Goal: Information Seeking & Learning: Learn about a topic

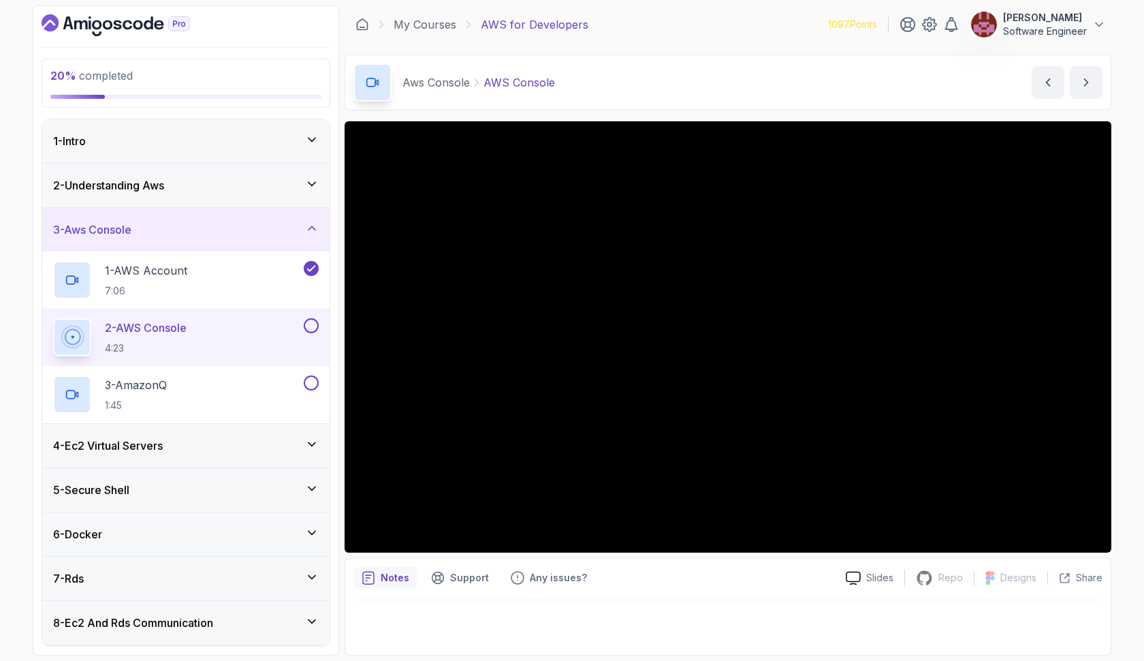
scroll to position [20, 0]
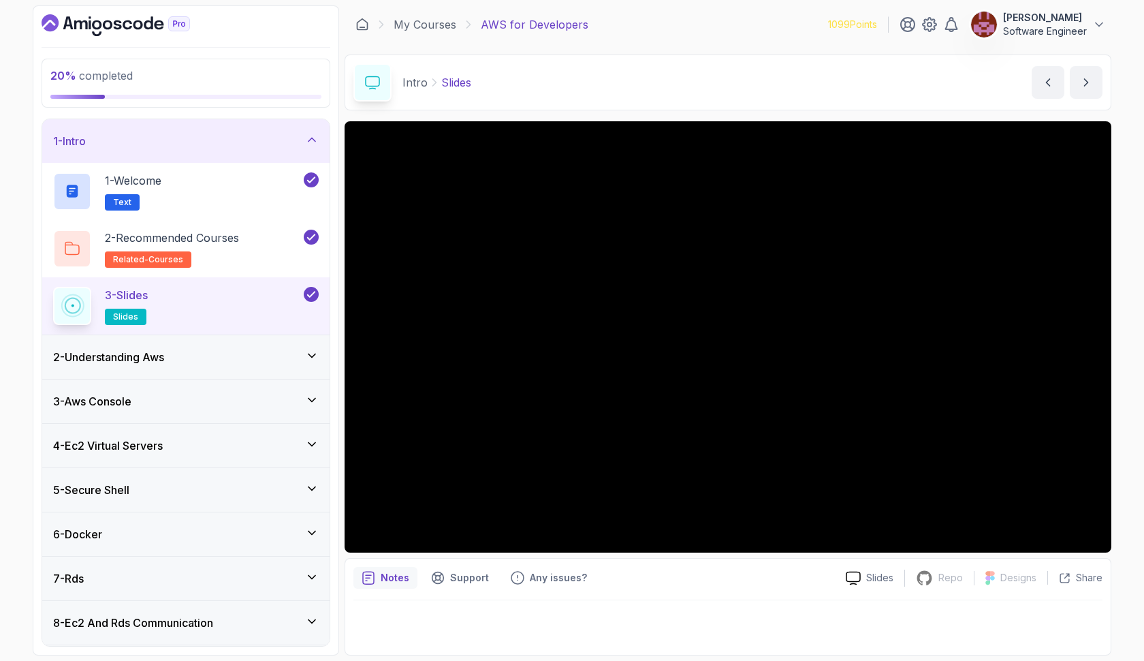
click at [314, 395] on icon at bounding box center [312, 400] width 14 height 14
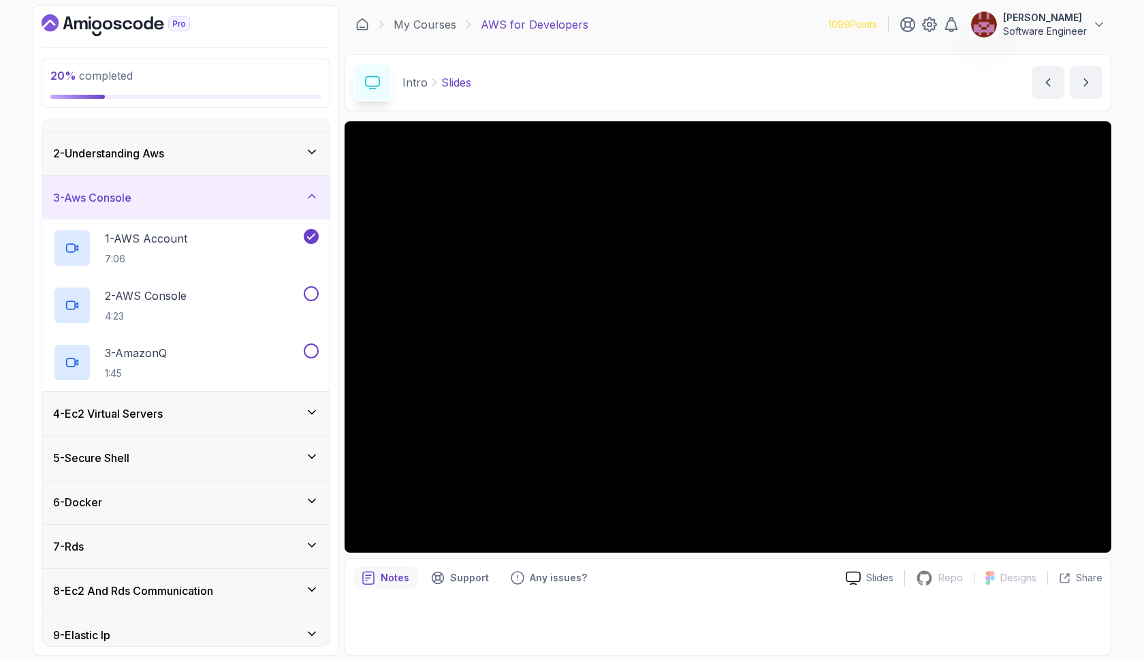
scroll to position [44, 0]
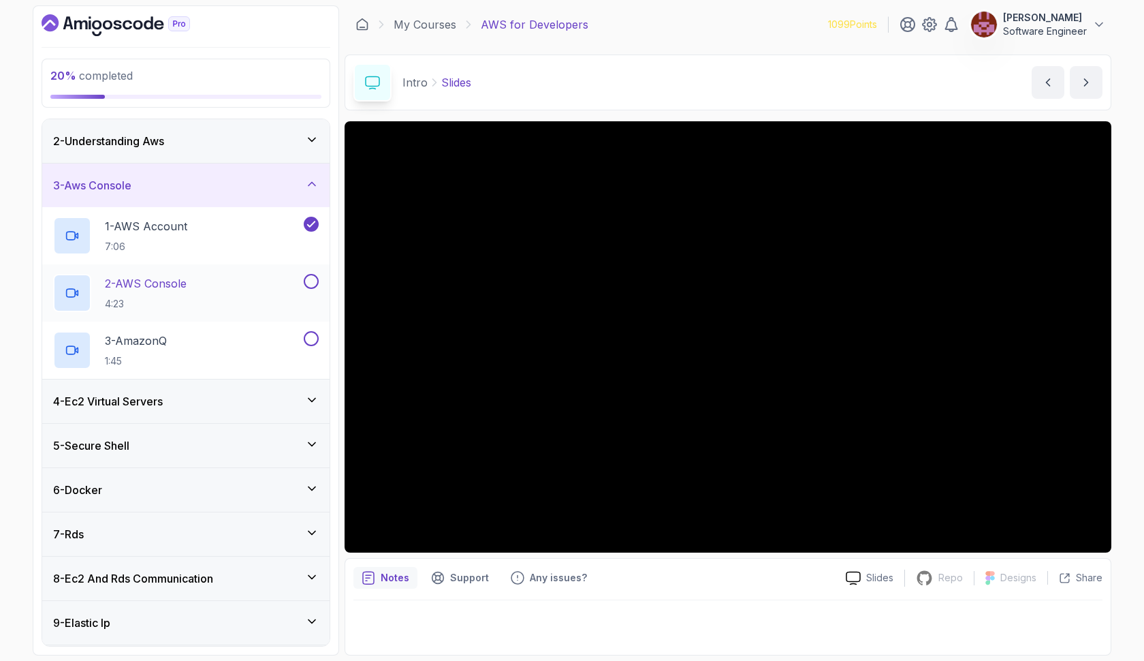
click at [208, 270] on div "2 - AWS Console 4:23" at bounding box center [185, 292] width 287 height 57
click at [250, 277] on div "2 - AWS Console 4:23" at bounding box center [177, 293] width 248 height 38
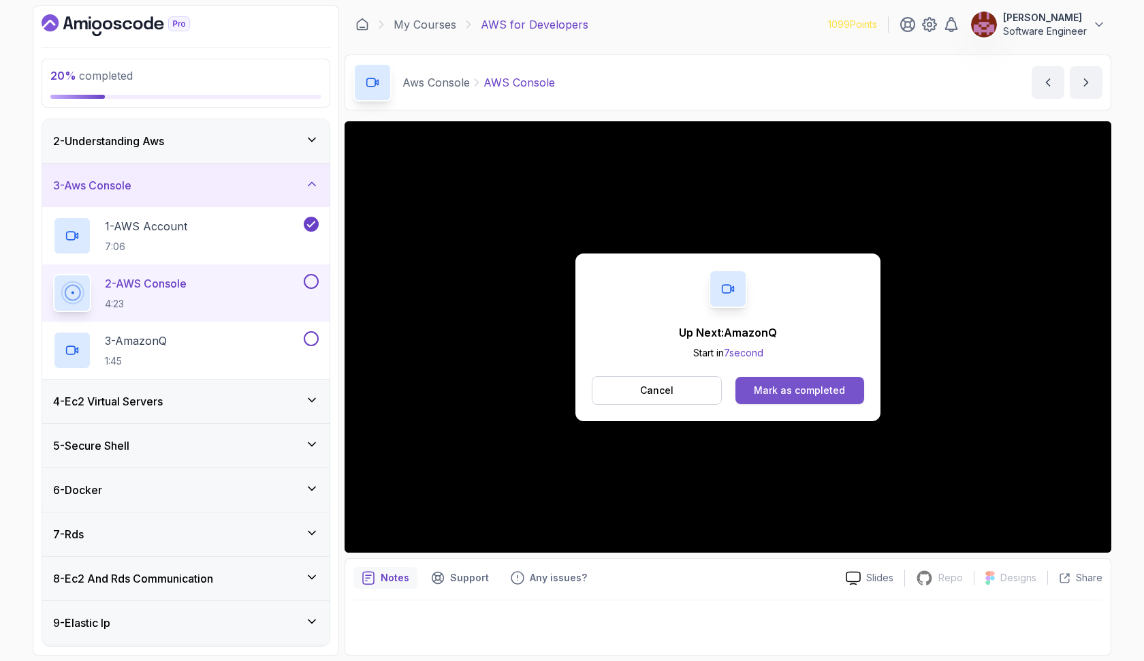
click at [770, 398] on button "Mark as completed" at bounding box center [800, 390] width 129 height 27
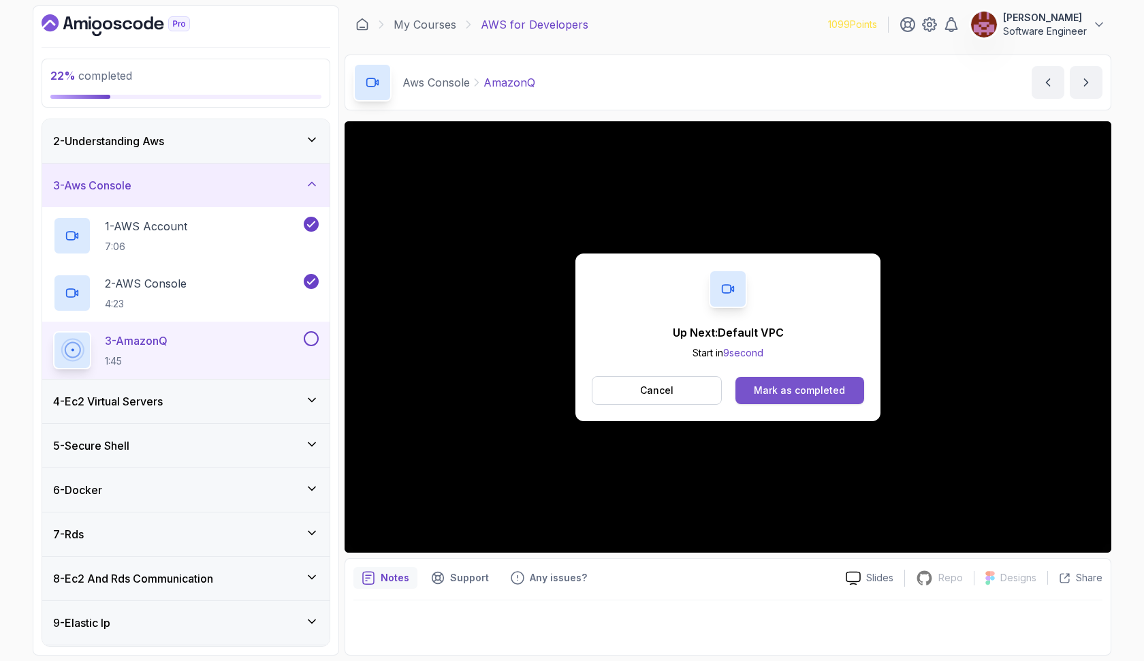
click at [774, 397] on button "Mark as completed" at bounding box center [800, 390] width 129 height 27
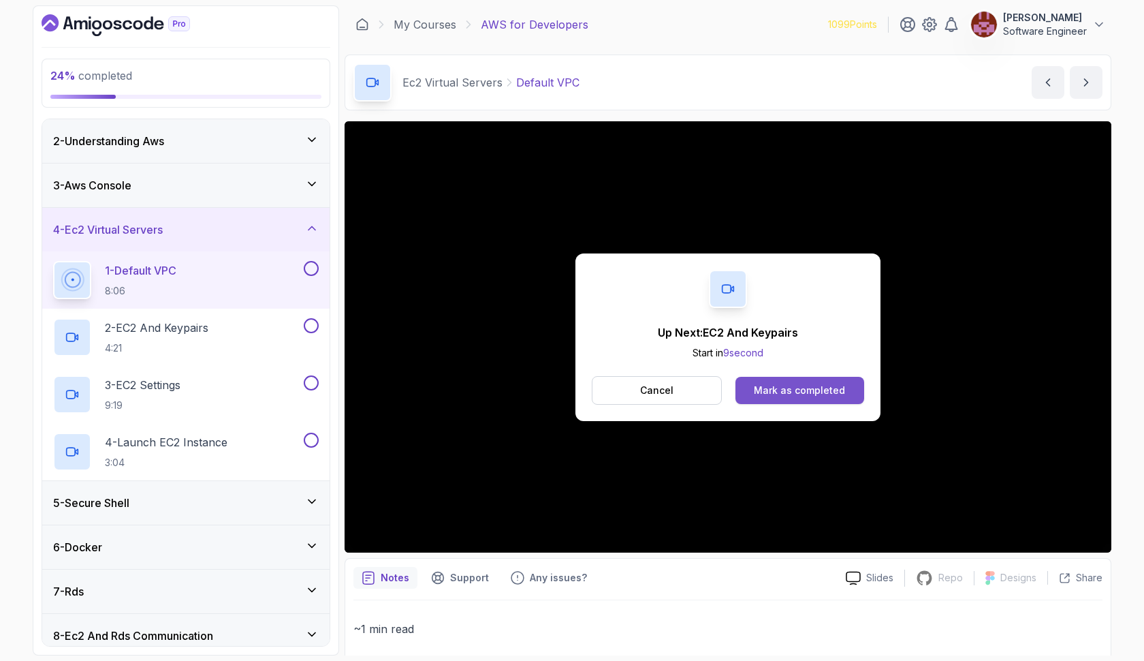
click at [799, 400] on button "Mark as completed" at bounding box center [800, 390] width 129 height 27
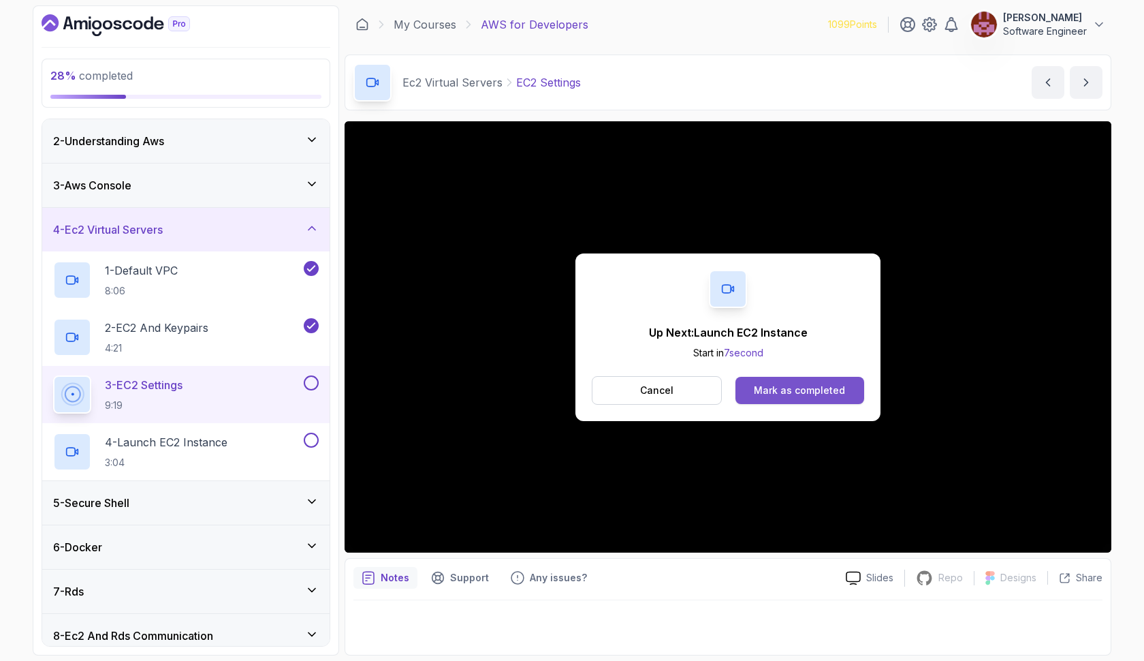
click at [815, 382] on button "Mark as completed" at bounding box center [800, 390] width 129 height 27
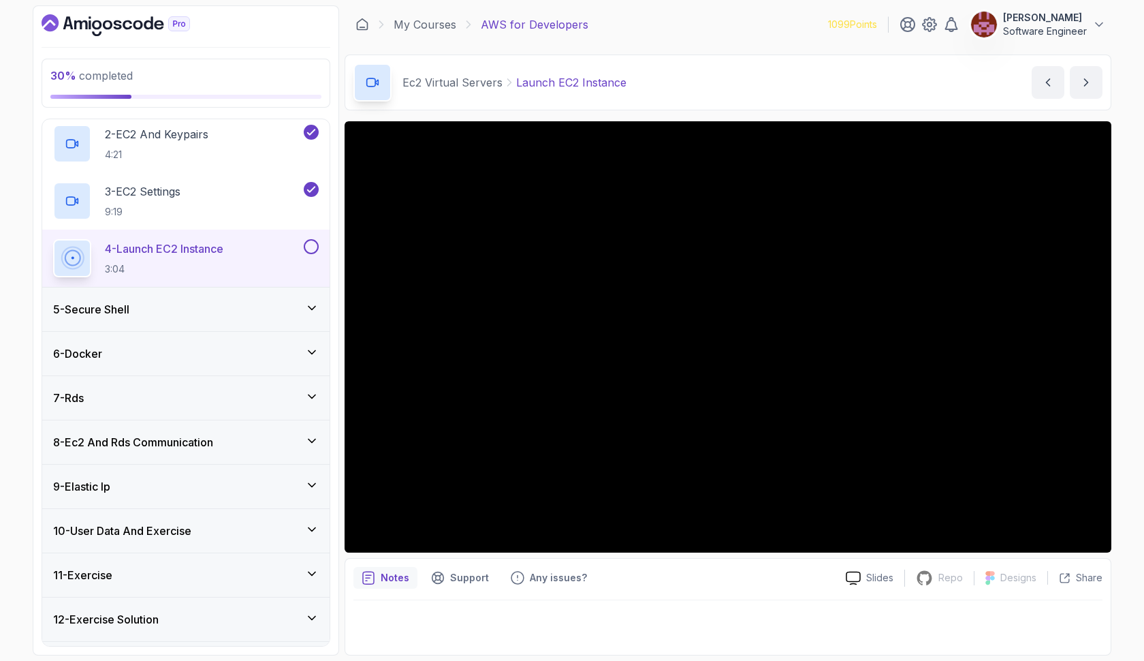
scroll to position [304, 0]
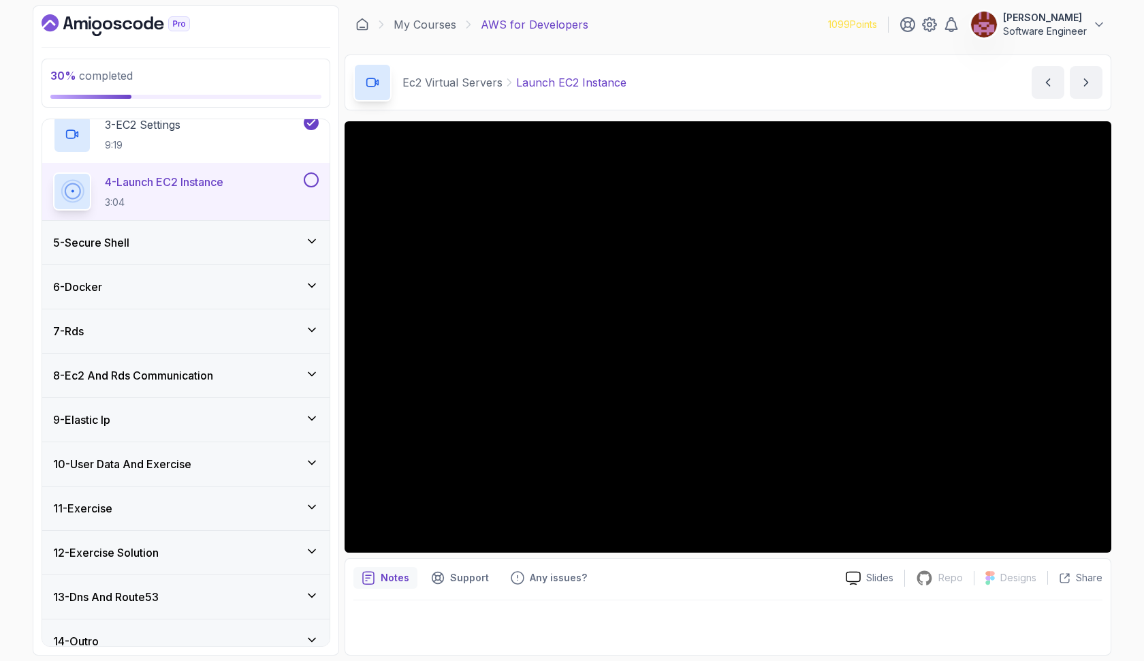
click at [311, 240] on icon at bounding box center [312, 241] width 14 height 14
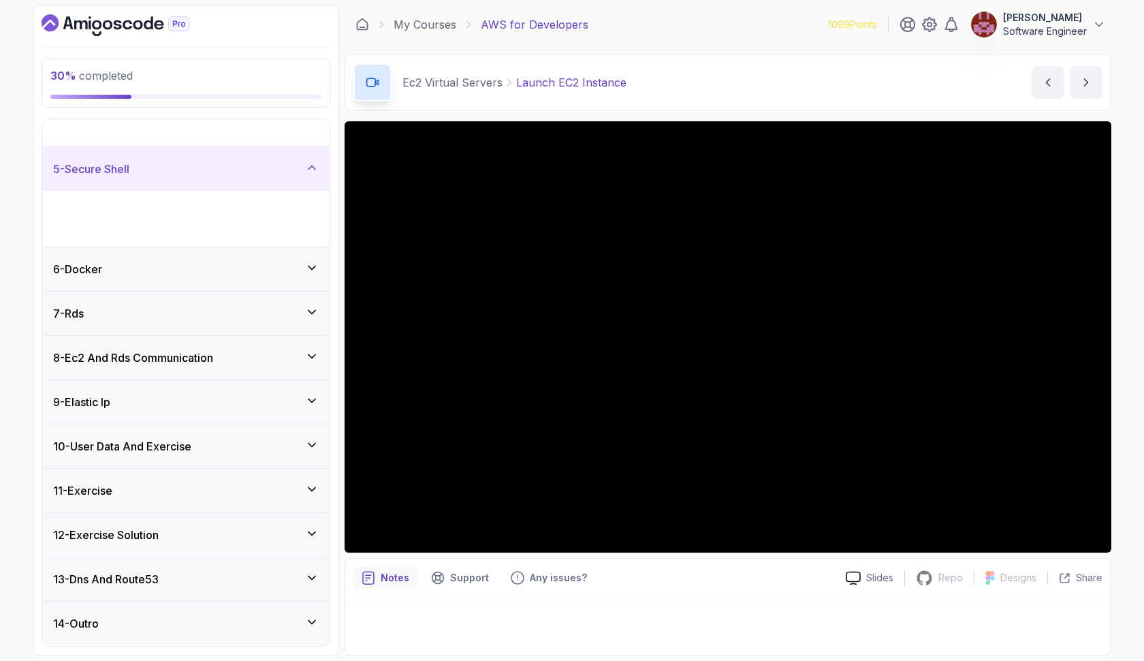
scroll to position [93, 0]
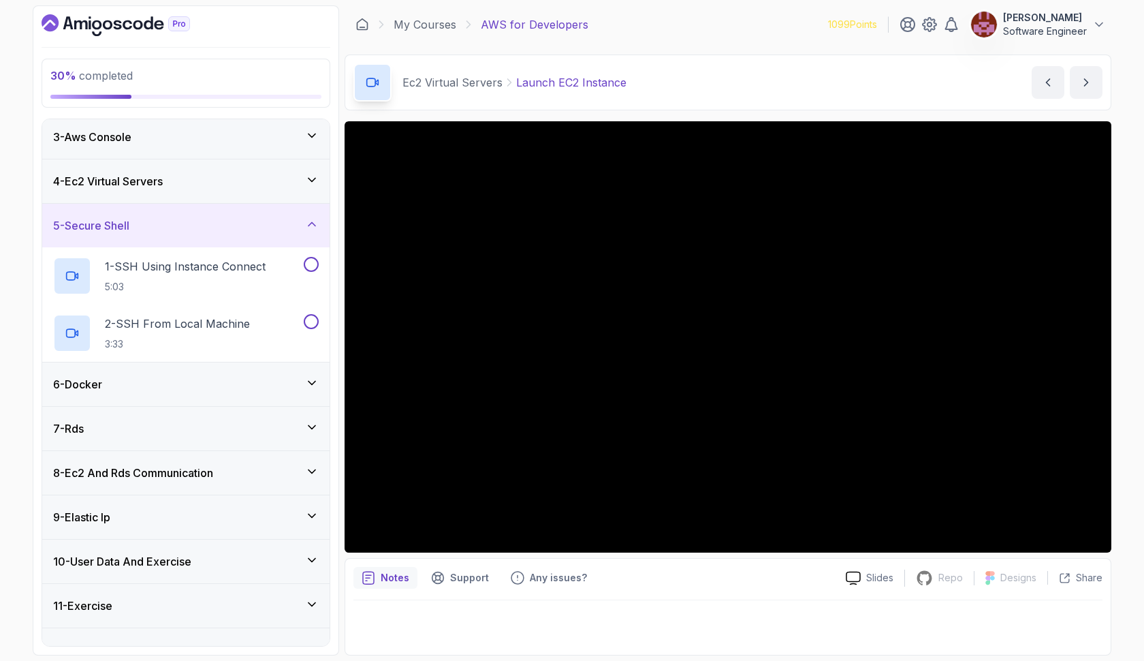
click at [312, 382] on icon at bounding box center [312, 383] width 14 height 14
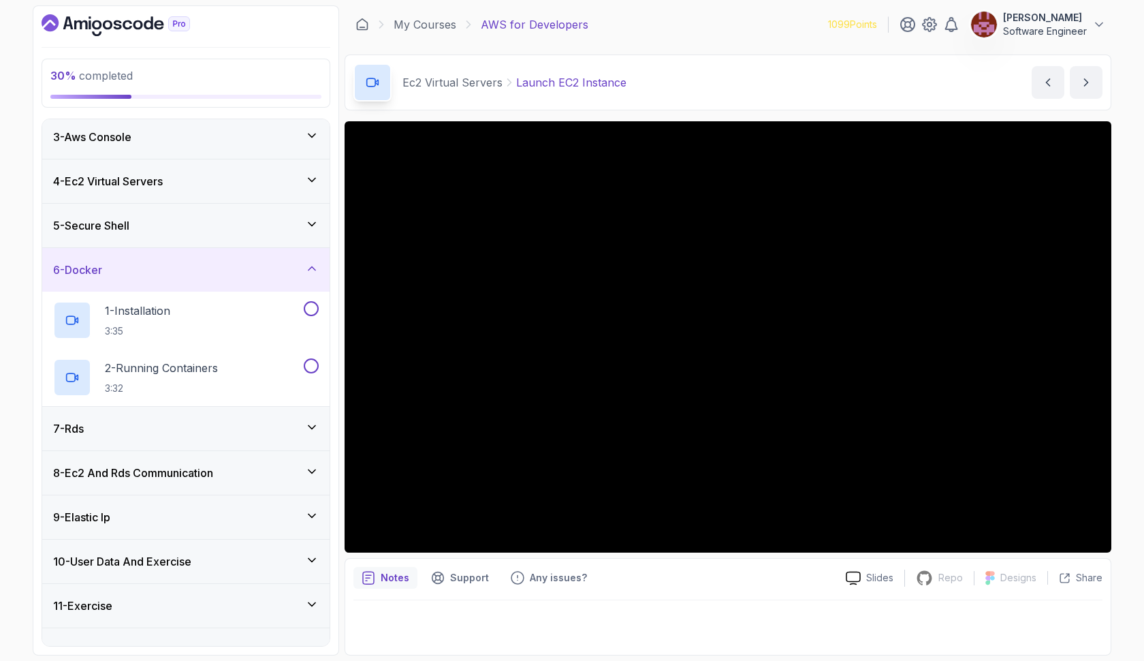
click at [311, 428] on icon at bounding box center [312, 427] width 14 height 14
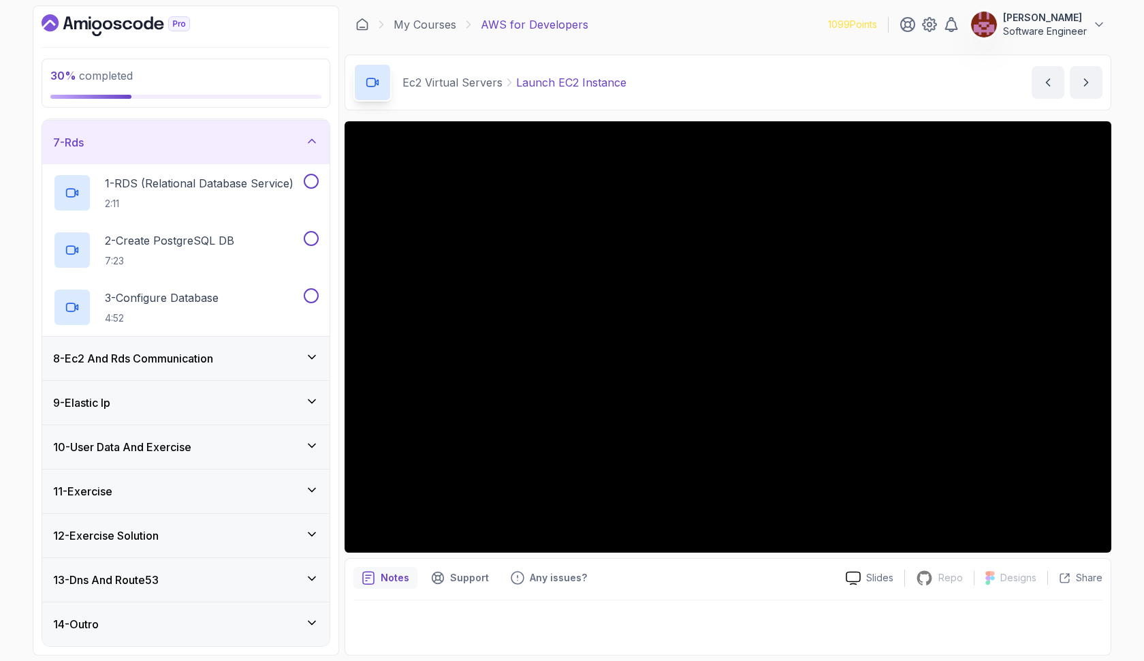
click at [314, 350] on icon at bounding box center [312, 357] width 14 height 14
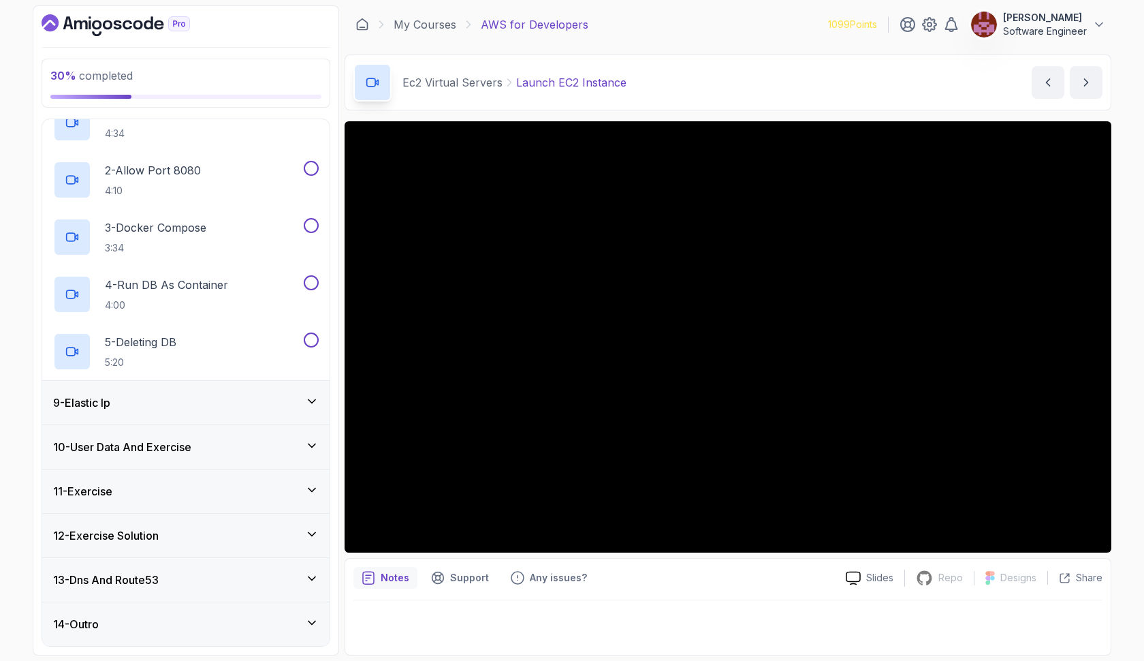
scroll to position [379, 0]
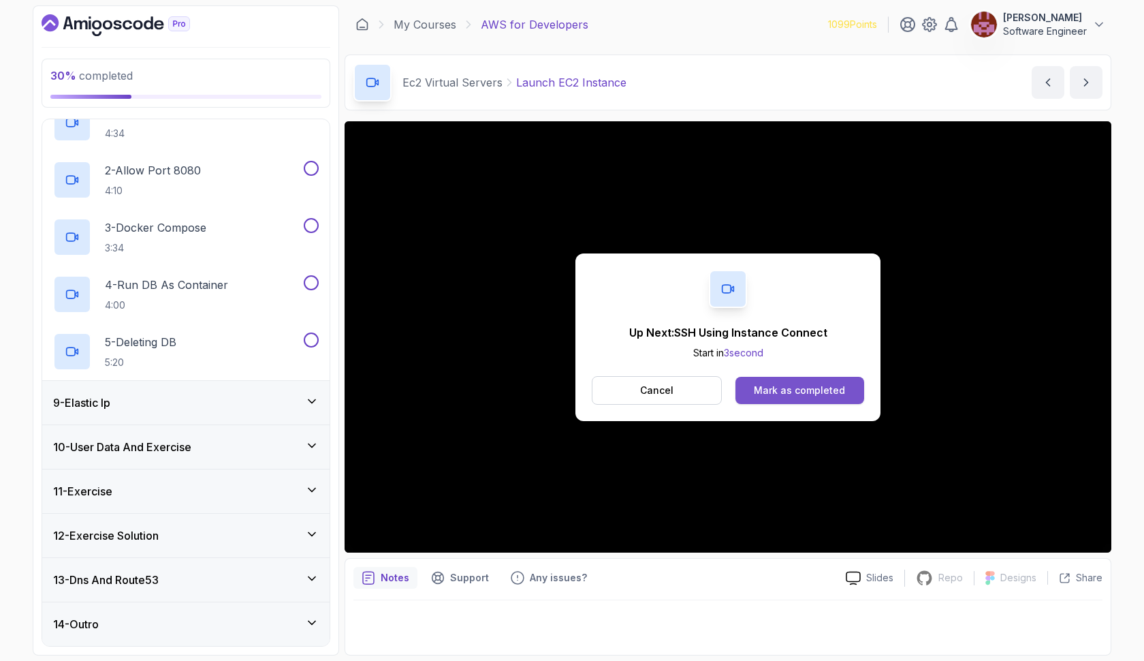
click at [802, 383] on div "Mark as completed" at bounding box center [799, 390] width 91 height 14
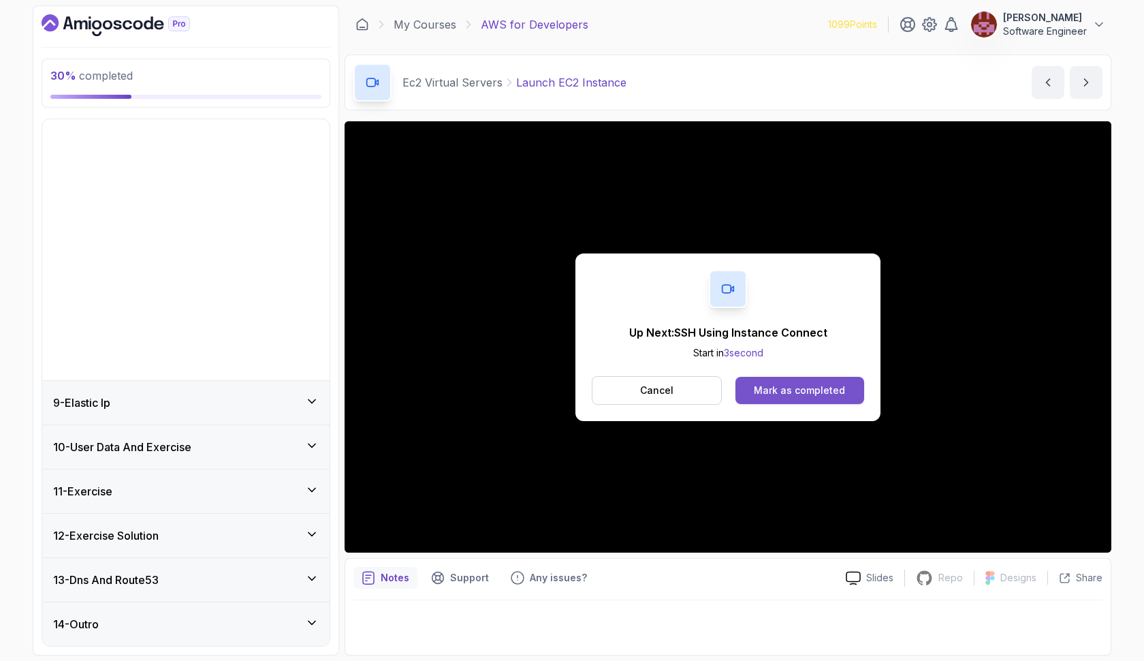
scroll to position [93, 0]
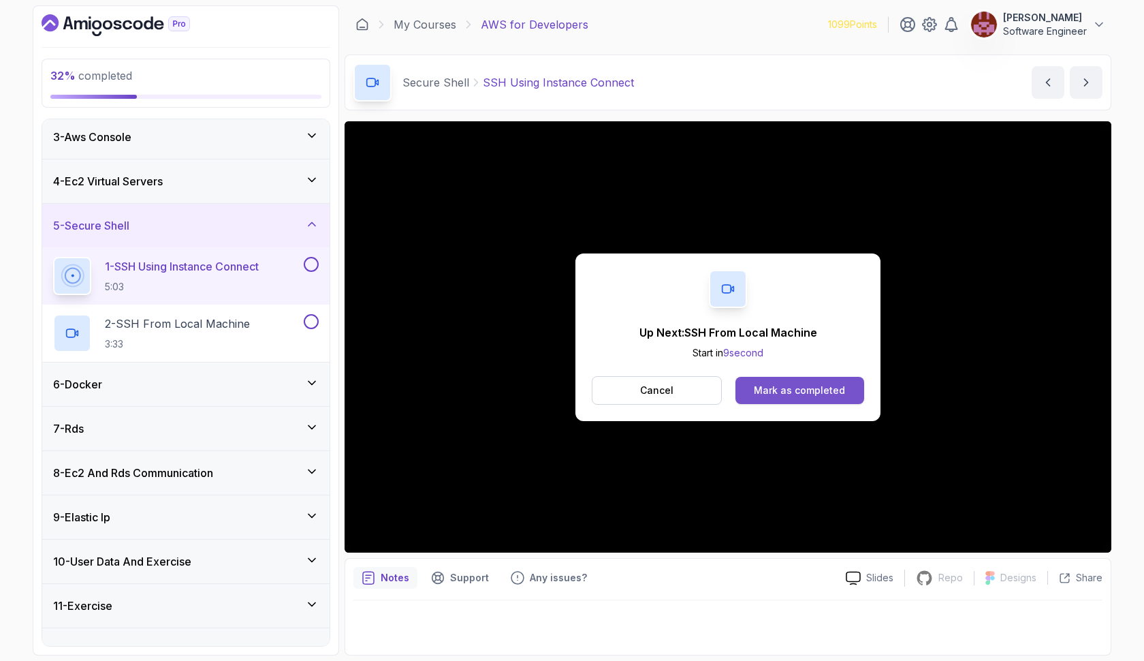
click at [764, 383] on div "Mark as completed" at bounding box center [799, 390] width 91 height 14
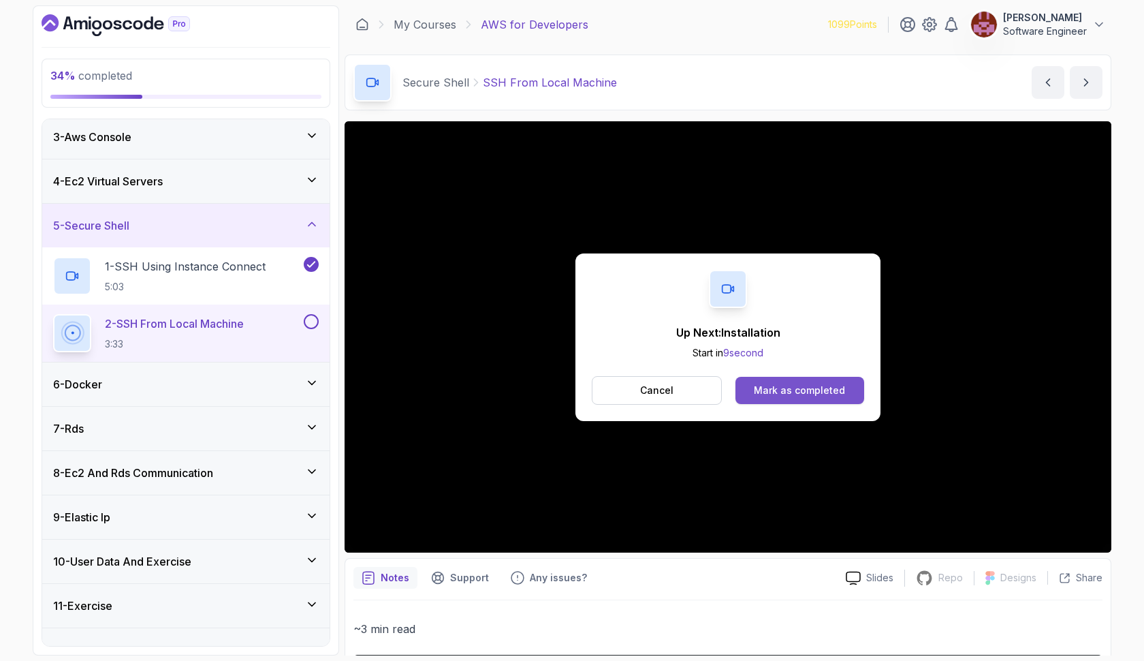
click at [764, 403] on button "Mark as completed" at bounding box center [800, 390] width 129 height 27
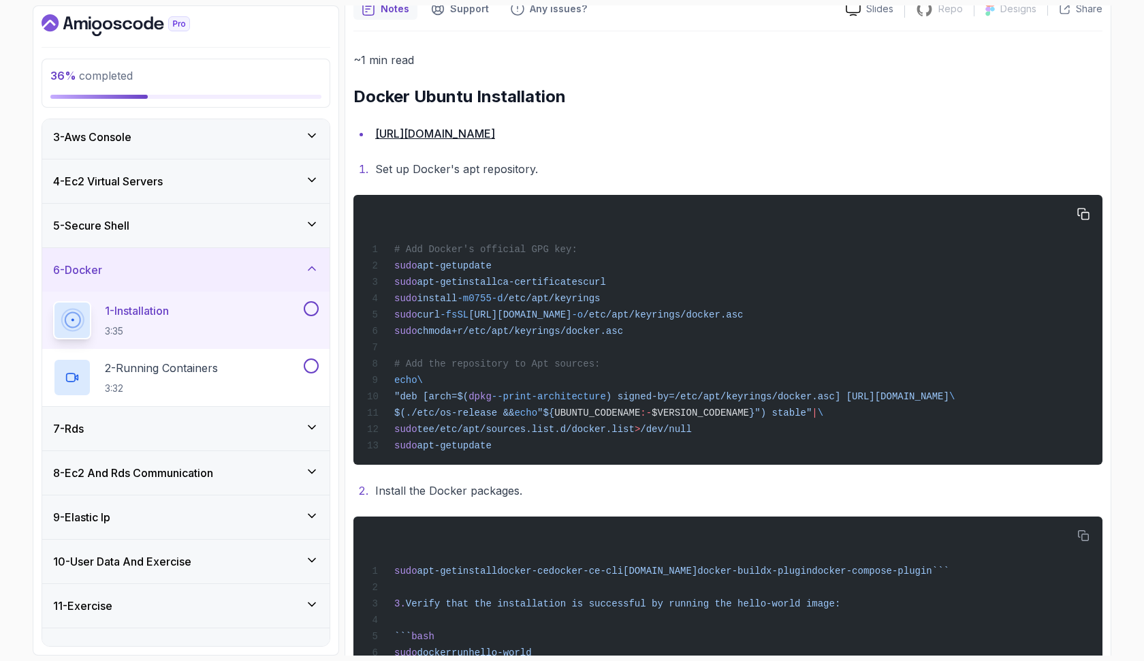
scroll to position [571, 0]
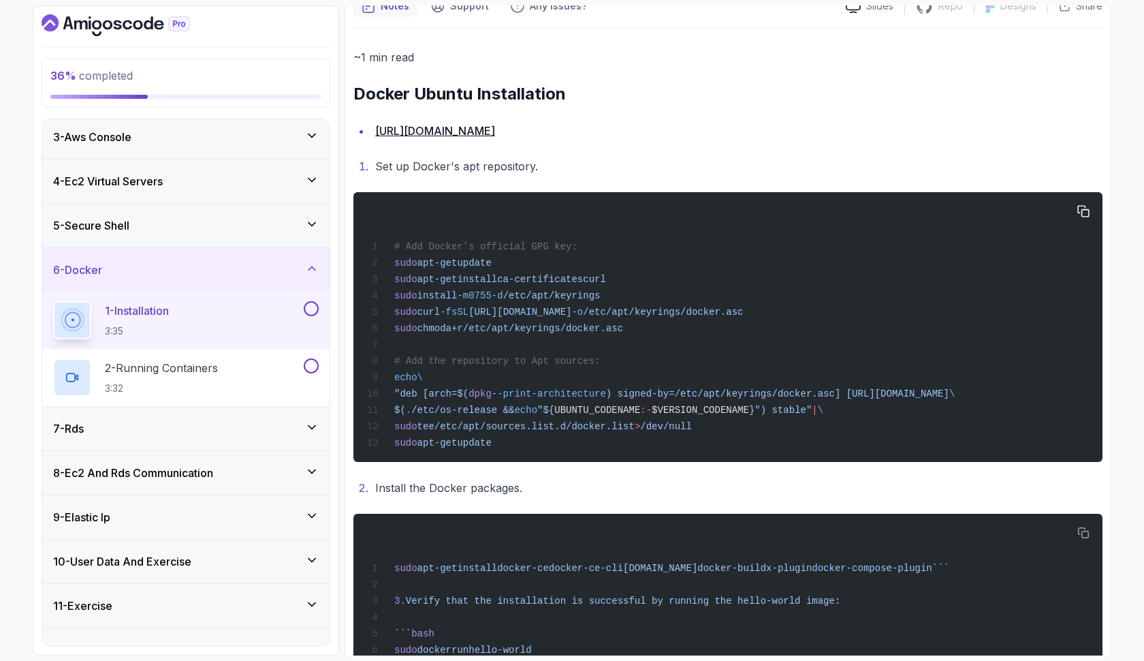
drag, startPoint x: 396, startPoint y: 265, endPoint x: 522, endPoint y: 455, distance: 228.0
click at [522, 454] on div "# Add Docker's official GPG key: sudo apt-get update sudo apt-get install ca-ce…" at bounding box center [727, 326] width 727 height 253
copy code "sudo apt-get update sudo apt-get install ca-certificates curl sudo install -m 0…"
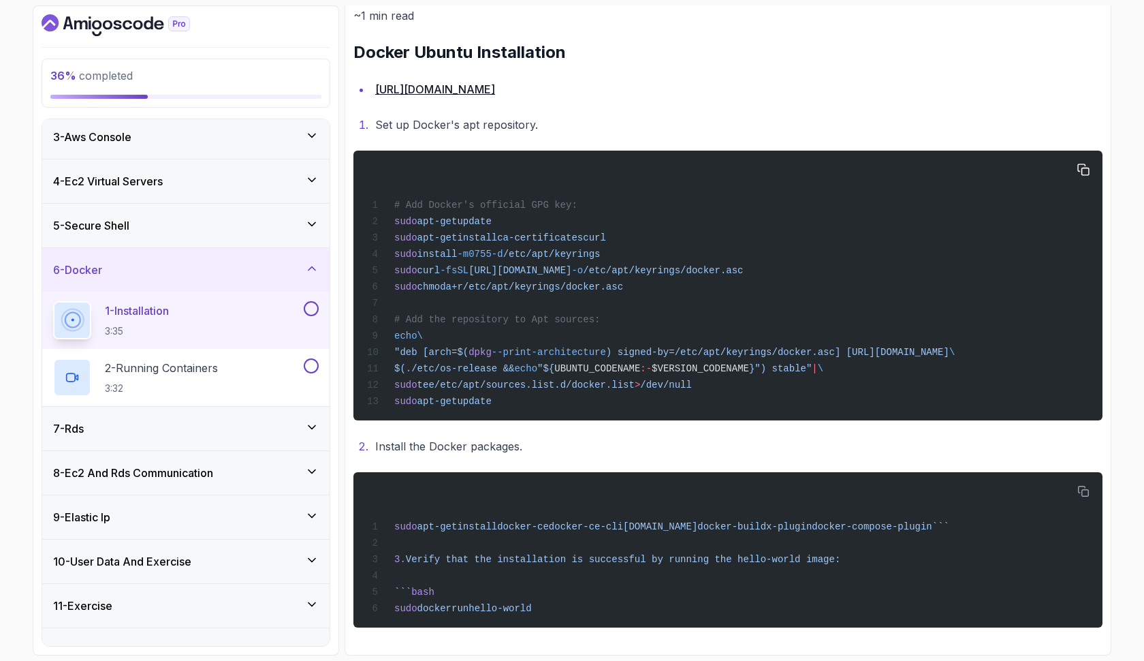
scroll to position [626, 0]
click at [523, 347] on span "--print-architecture" at bounding box center [549, 352] width 114 height 11
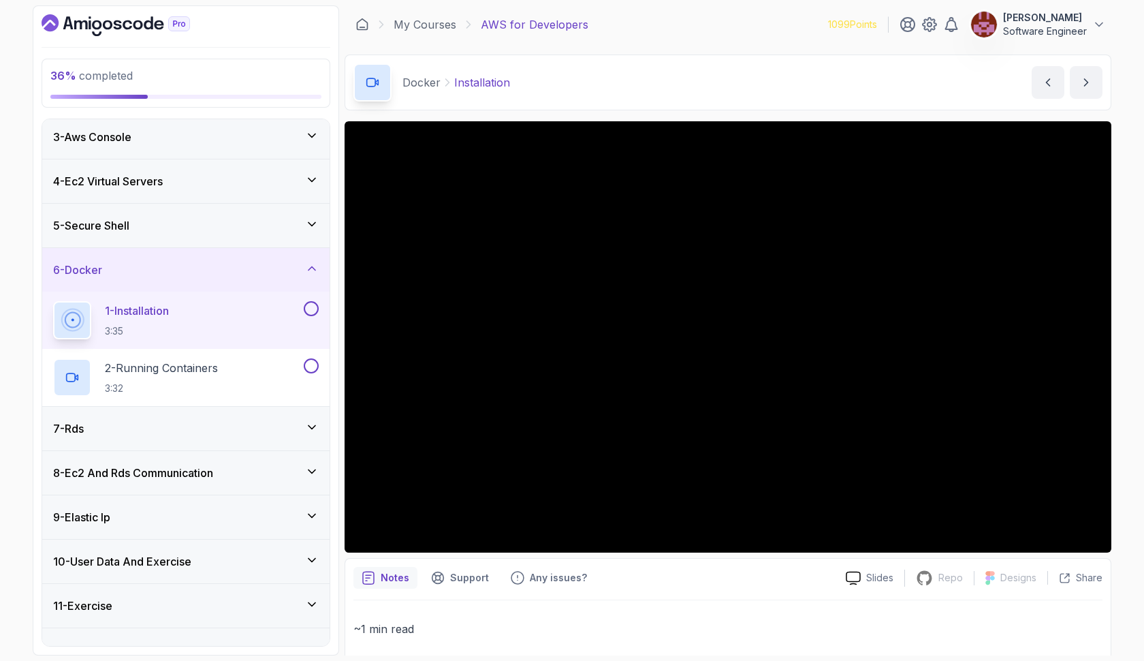
scroll to position [0, 0]
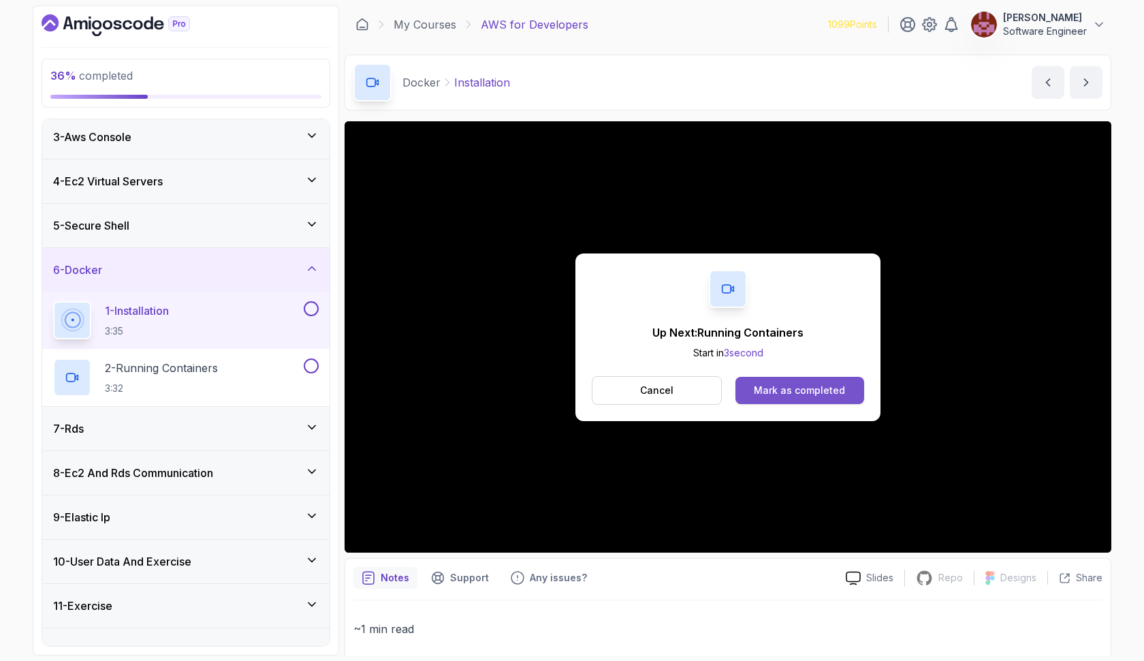
click at [750, 387] on button "Mark as completed" at bounding box center [800, 390] width 129 height 27
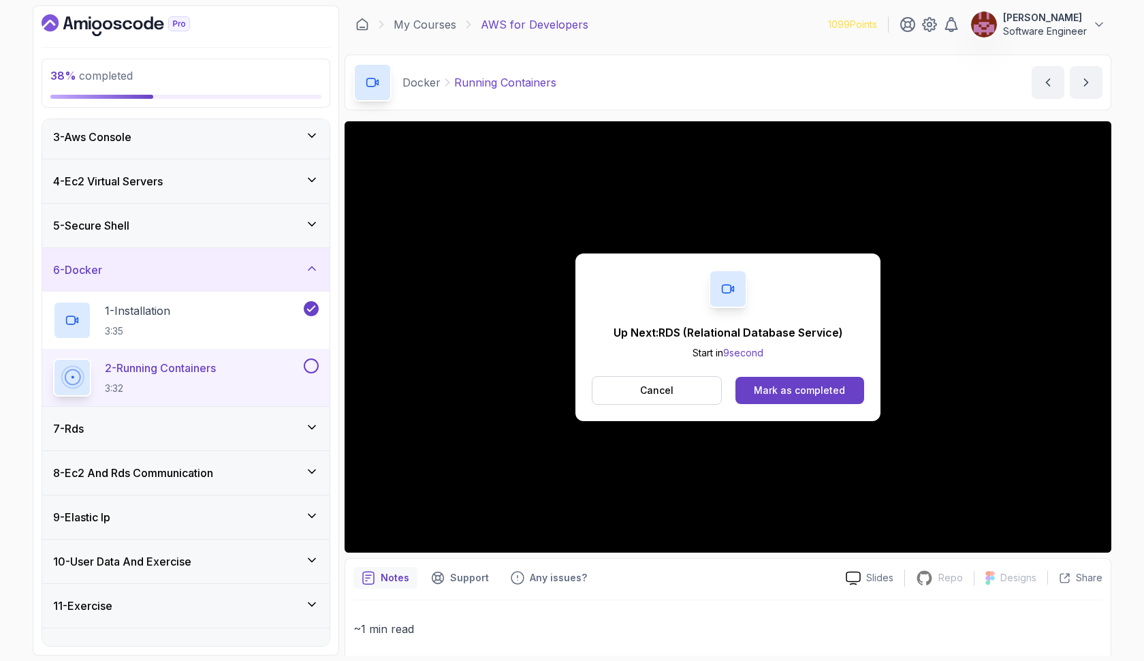
click at [750, 387] on button "Mark as completed" at bounding box center [800, 390] width 129 height 27
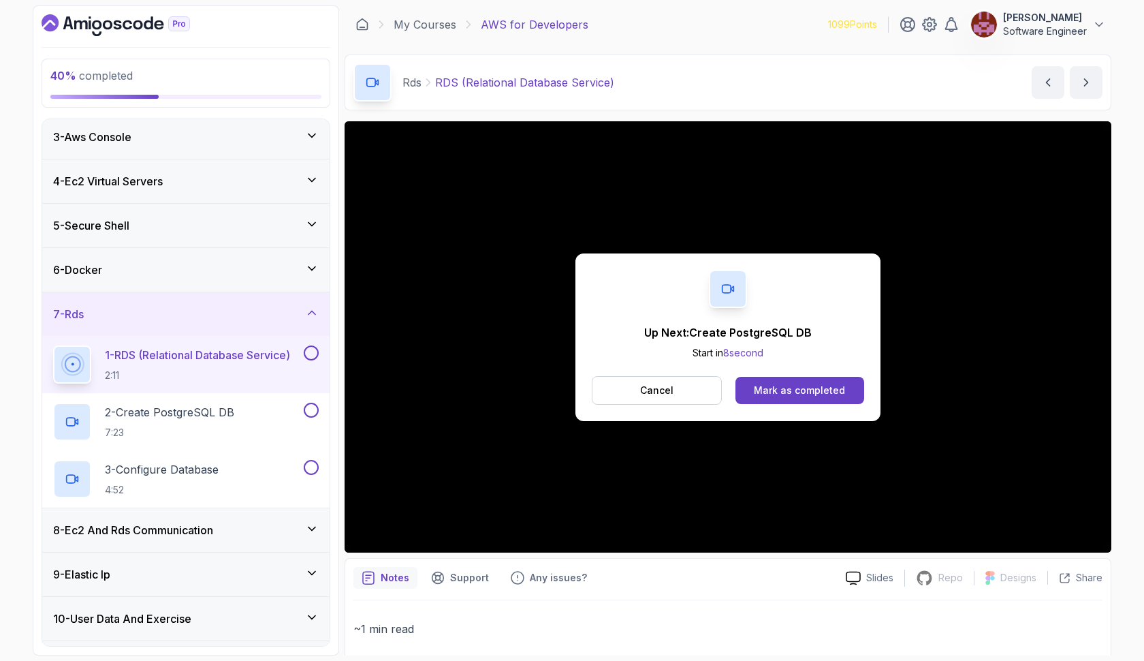
click at [750, 387] on button "Mark as completed" at bounding box center [800, 390] width 129 height 27
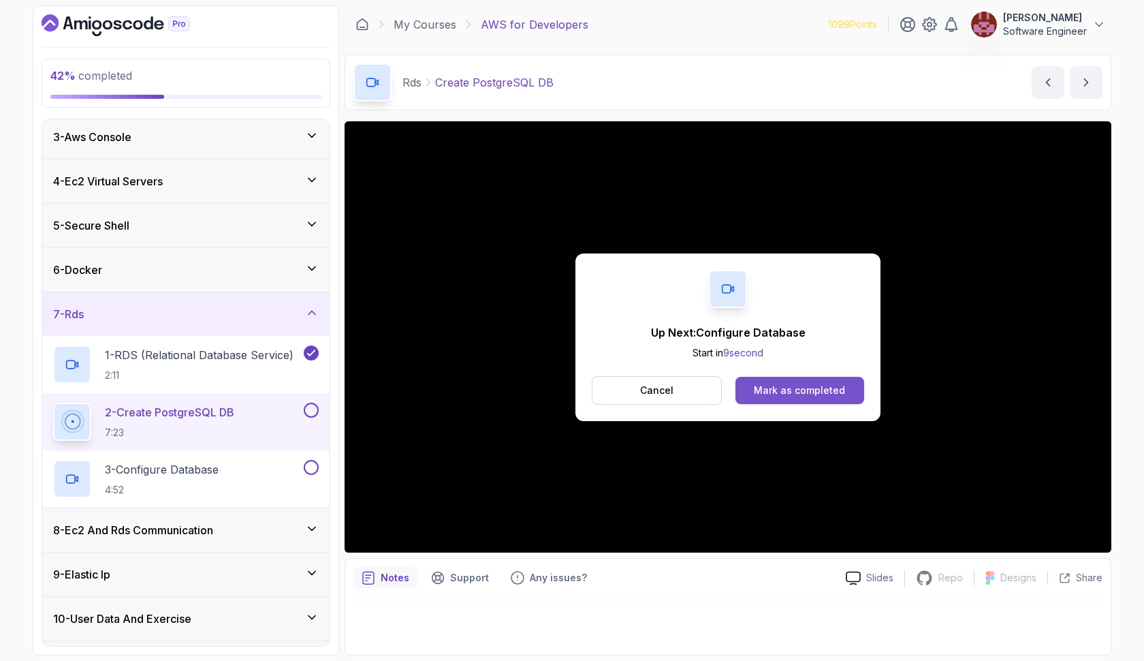
click at [757, 386] on div "Mark as completed" at bounding box center [799, 390] width 91 height 14
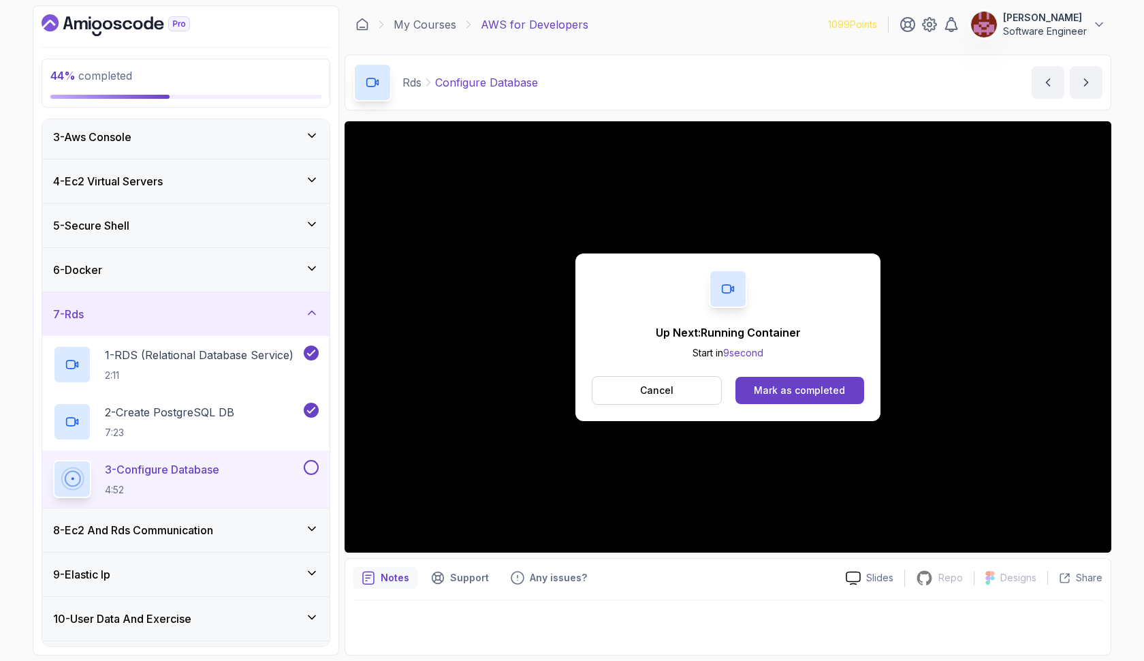
click at [757, 386] on div "Mark as completed" at bounding box center [799, 390] width 91 height 14
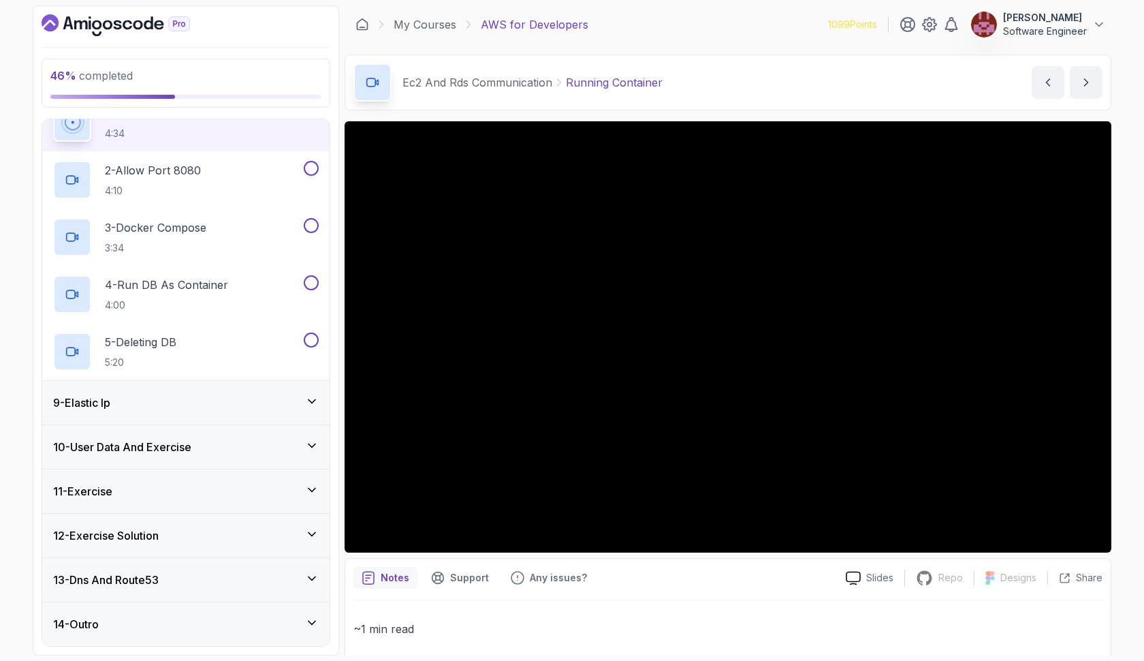
click at [212, 400] on div "9 - Elastic Ip" at bounding box center [186, 402] width 266 height 16
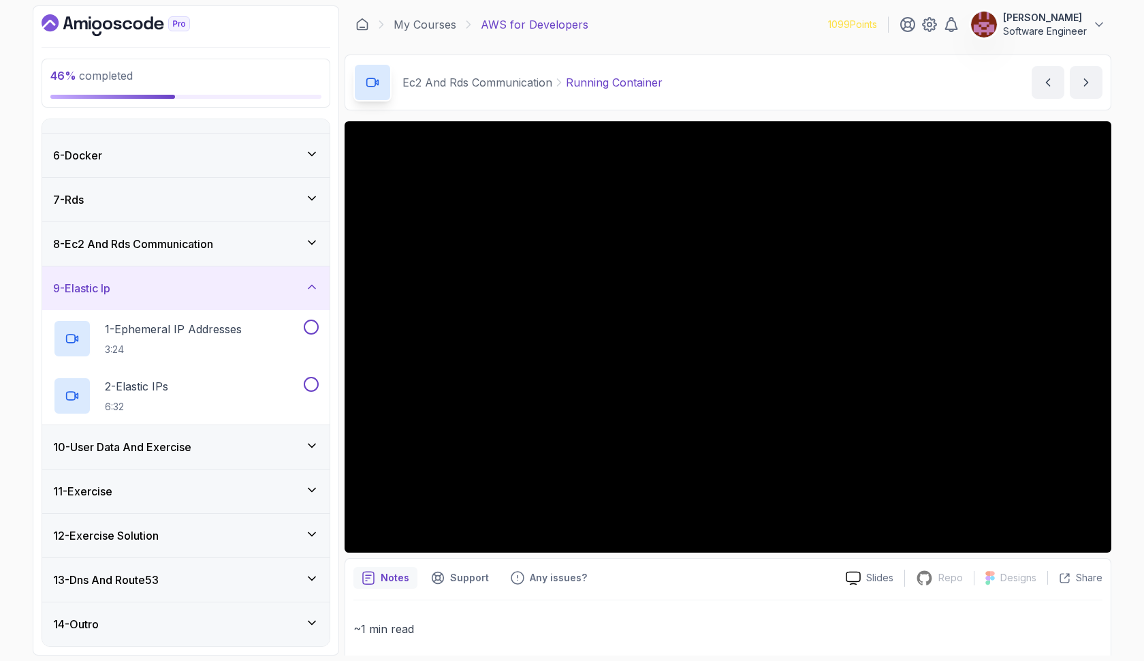
click at [238, 439] on div "10 - User Data And Exercise" at bounding box center [186, 447] width 266 height 16
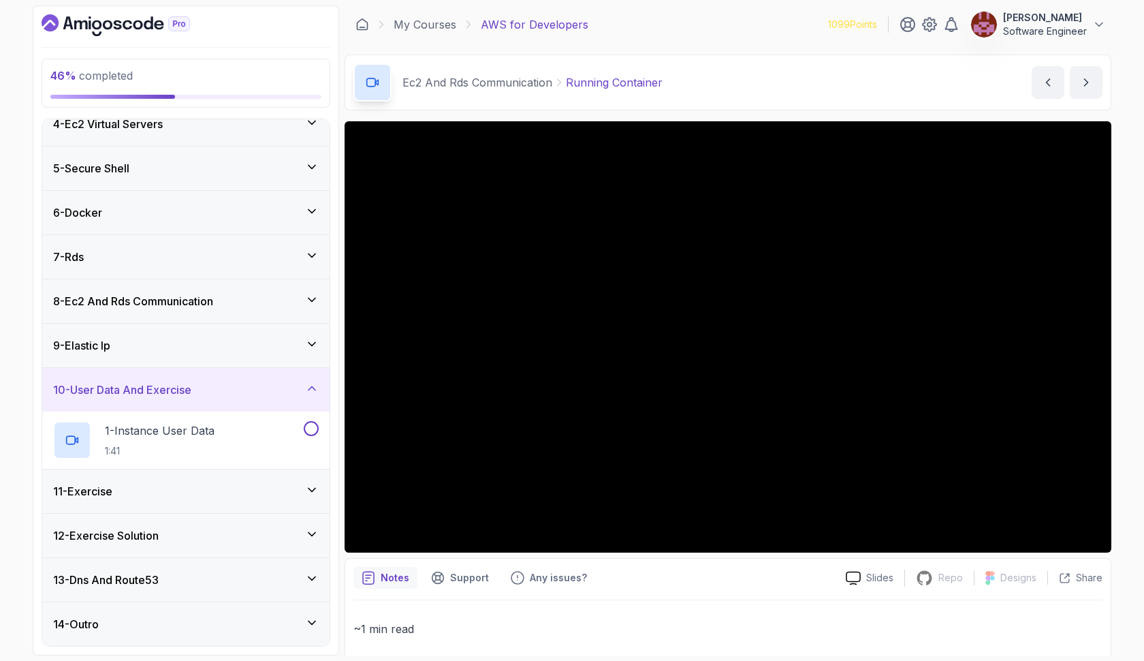
click at [238, 483] on div "11 - Exercise" at bounding box center [186, 491] width 266 height 16
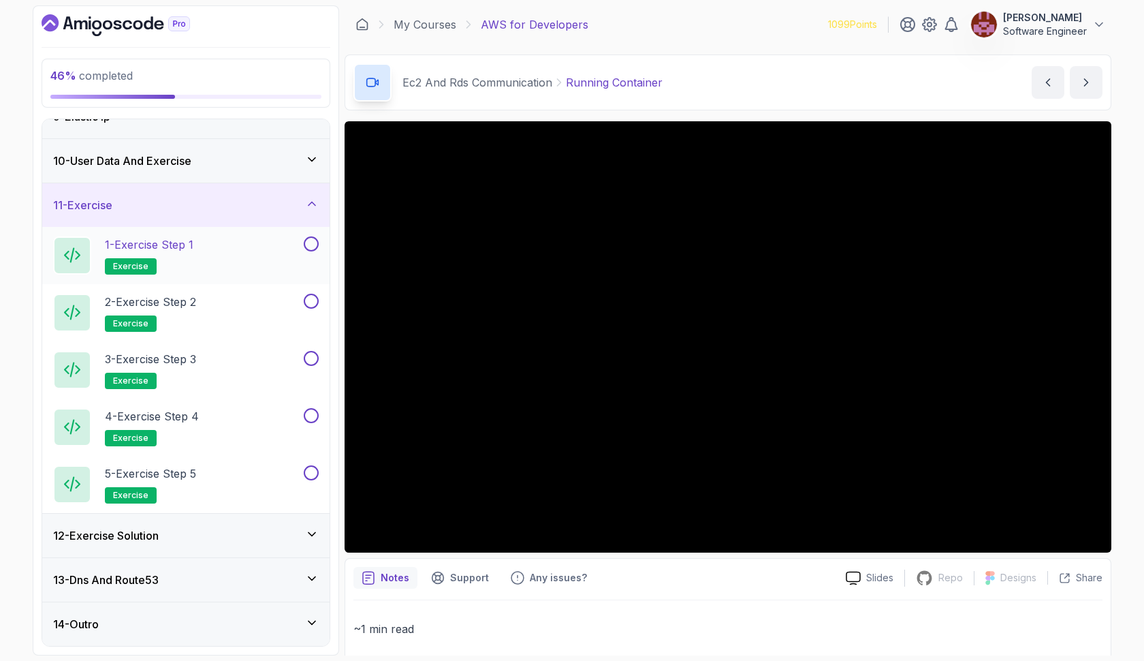
click at [312, 243] on button at bounding box center [311, 243] width 15 height 15
click at [309, 301] on button at bounding box center [311, 301] width 15 height 15
click at [310, 357] on button at bounding box center [311, 358] width 15 height 15
click at [309, 412] on button at bounding box center [311, 415] width 15 height 15
click at [313, 471] on button at bounding box center [311, 472] width 15 height 15
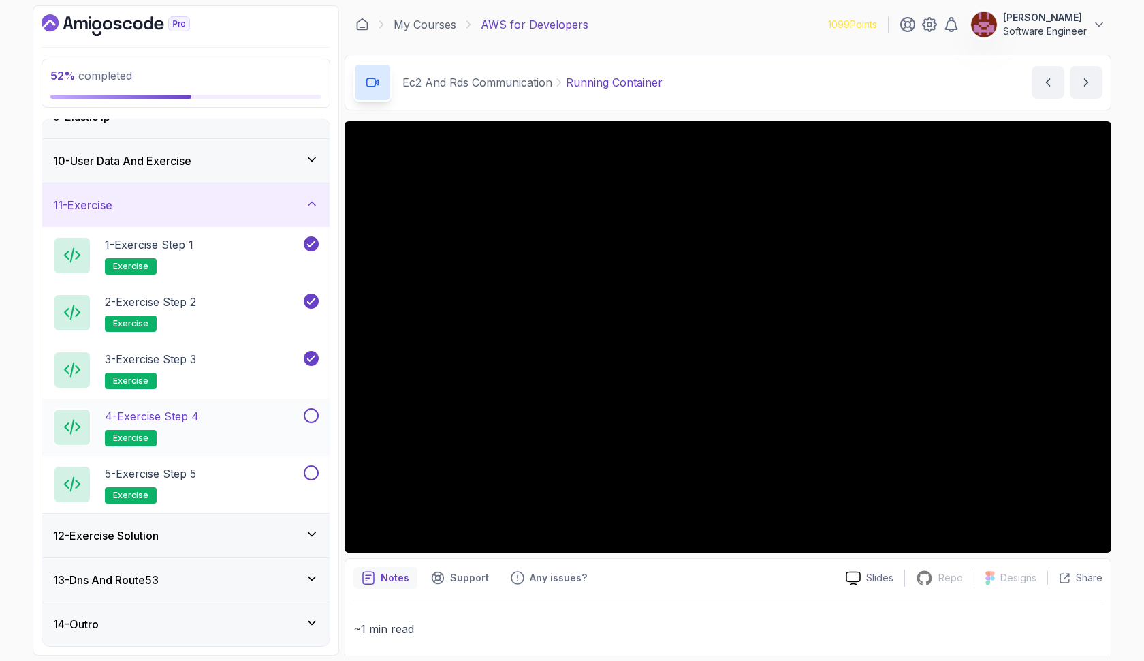
click at [312, 417] on button at bounding box center [311, 415] width 15 height 15
click at [315, 414] on button at bounding box center [311, 415] width 15 height 15
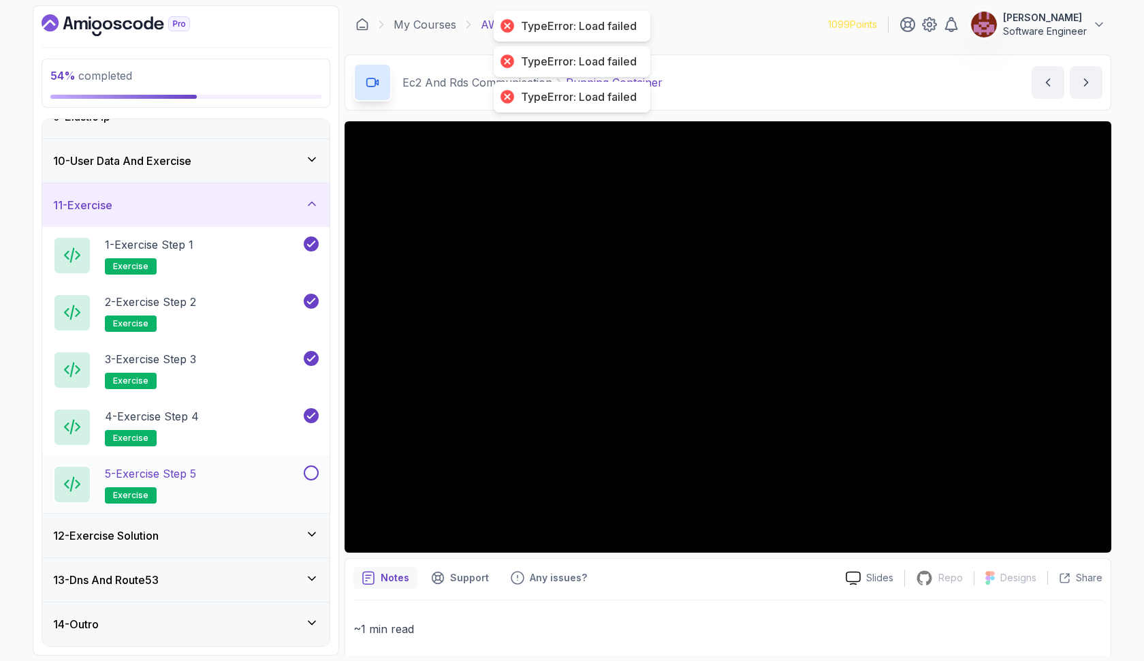
click at [309, 469] on button at bounding box center [311, 472] width 15 height 15
click at [311, 531] on icon at bounding box center [312, 534] width 14 height 14
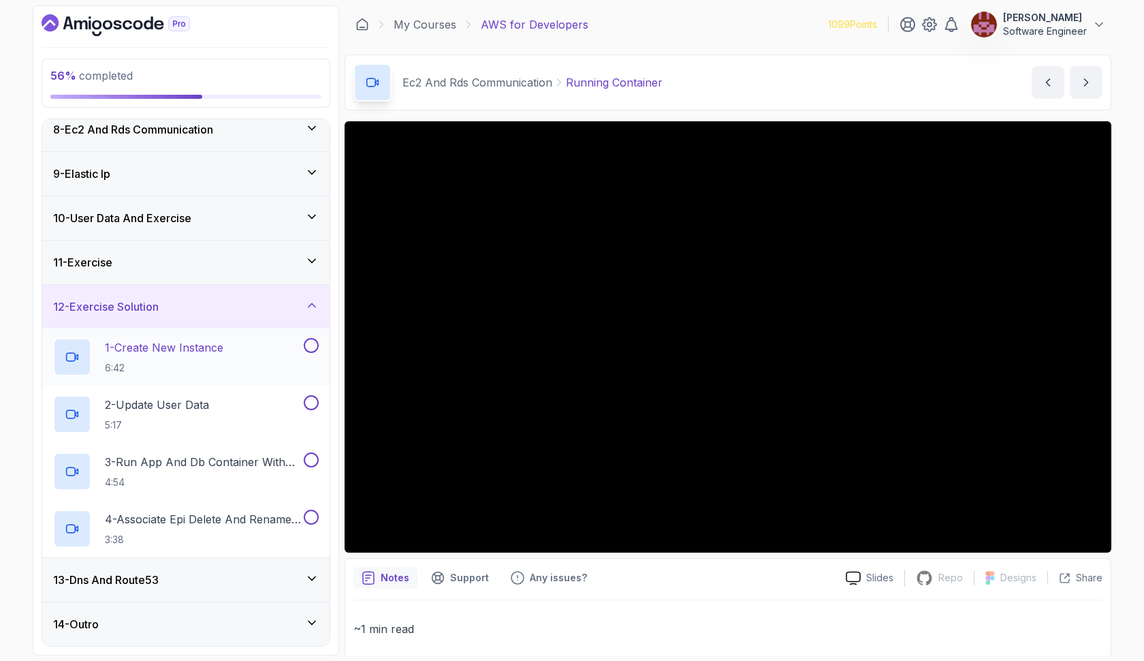
click at [313, 338] on button at bounding box center [311, 345] width 15 height 15
click at [311, 395] on button at bounding box center [311, 402] width 15 height 15
click at [311, 452] on button at bounding box center [311, 459] width 15 height 15
click at [311, 509] on button at bounding box center [311, 516] width 15 height 15
click at [311, 571] on icon at bounding box center [312, 578] width 14 height 14
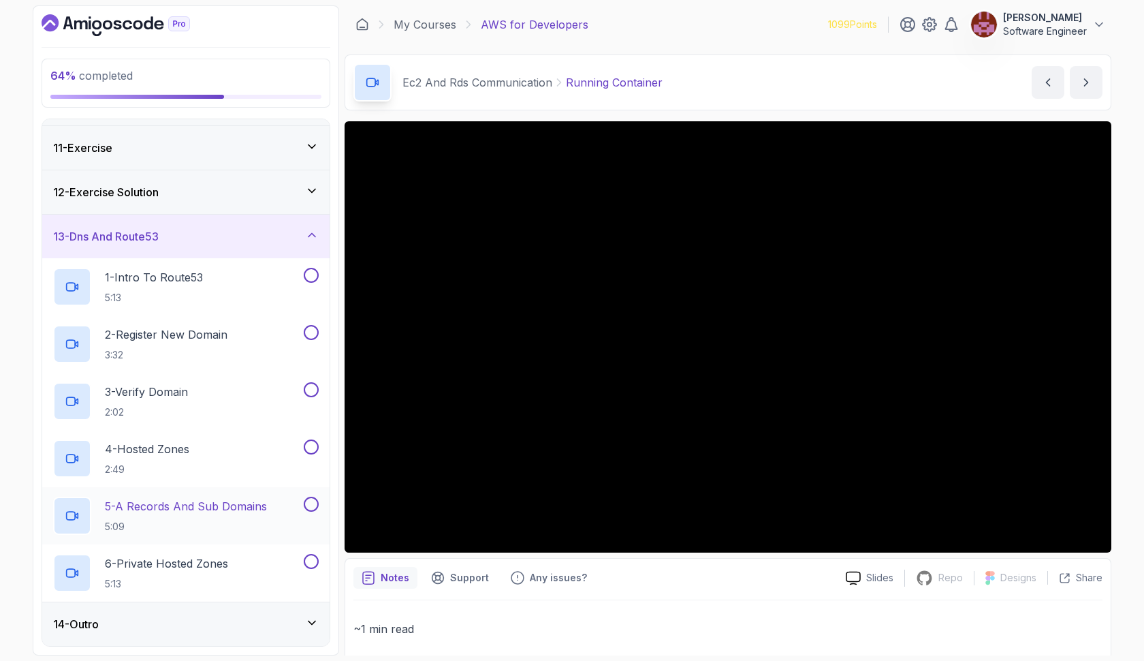
scroll to position [436, 0]
click at [309, 625] on icon at bounding box center [312, 623] width 14 height 14
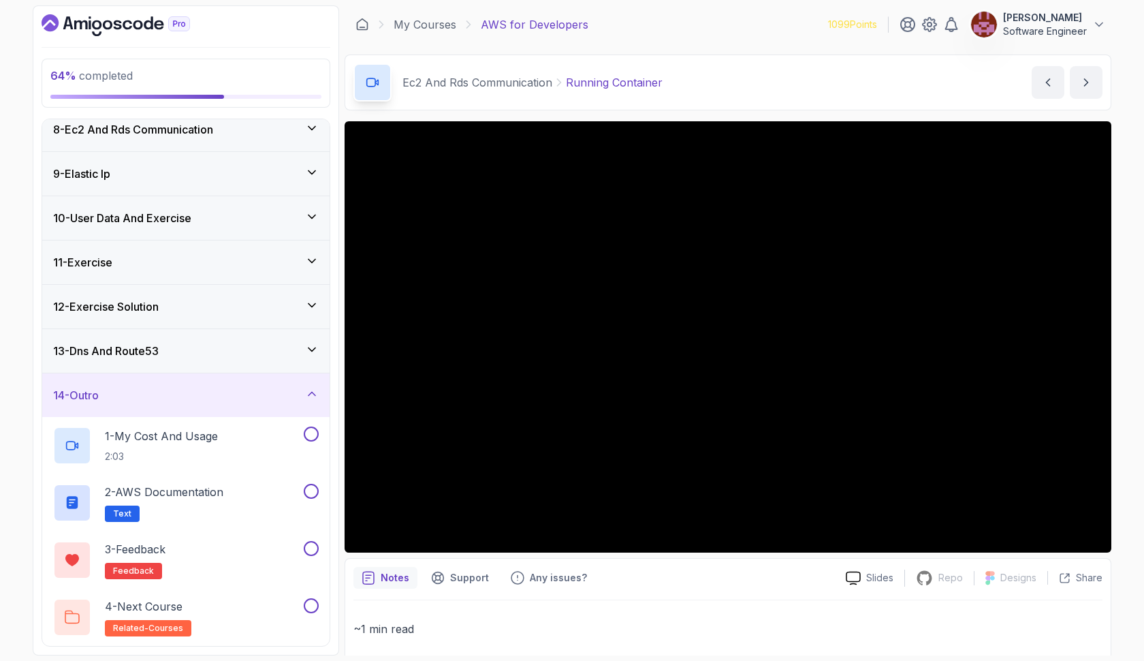
scroll to position [321, 0]
click at [313, 548] on button at bounding box center [311, 548] width 15 height 15
click at [315, 607] on button at bounding box center [311, 605] width 15 height 15
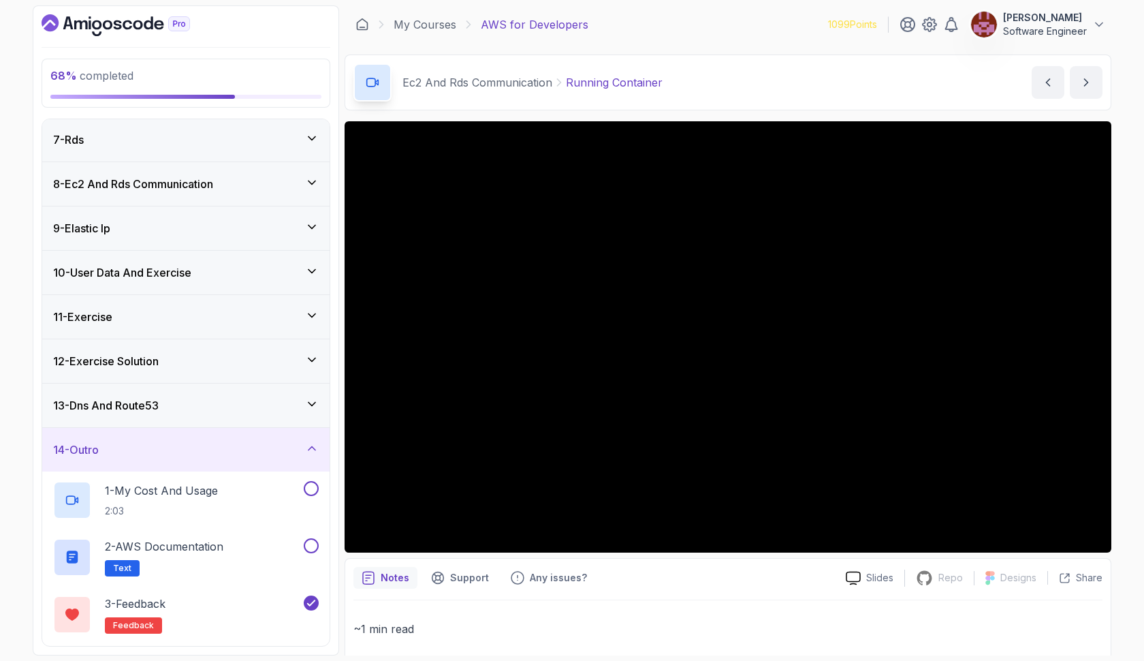
scroll to position [254, 0]
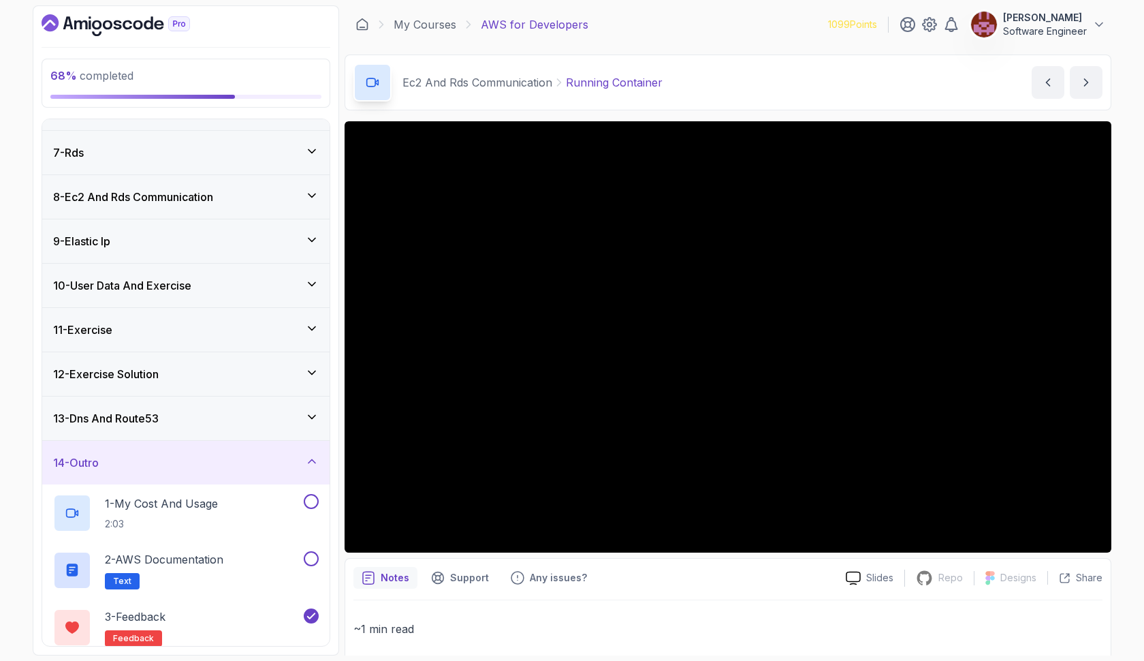
click at [238, 239] on div "9 - Elastic Ip" at bounding box center [186, 241] width 266 height 16
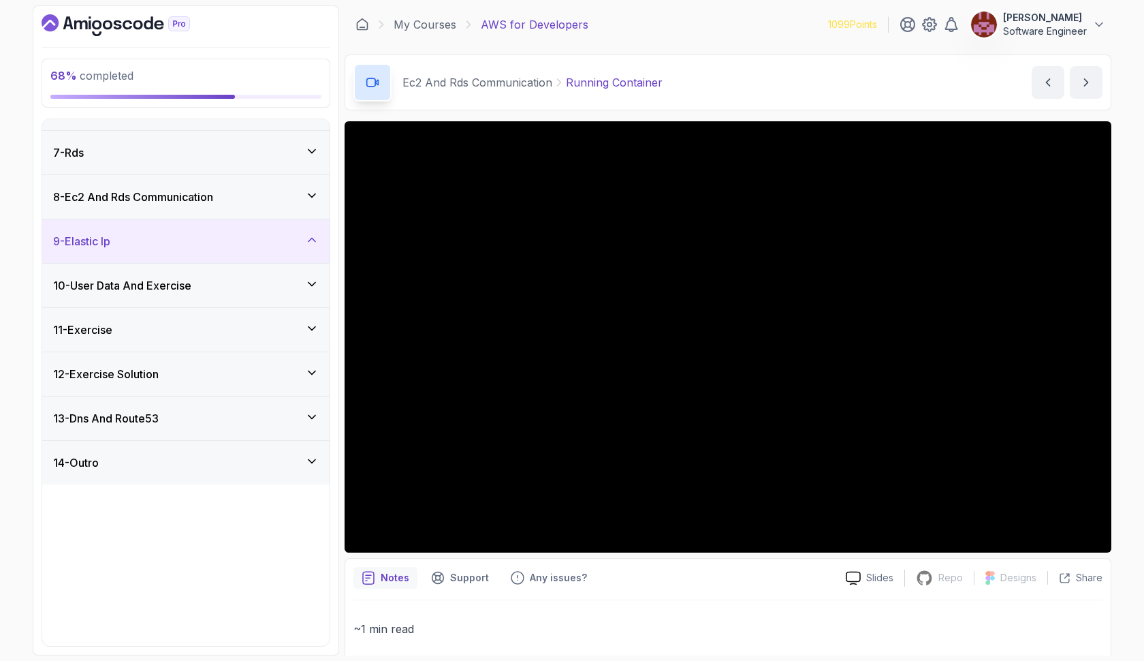
scroll to position [93, 0]
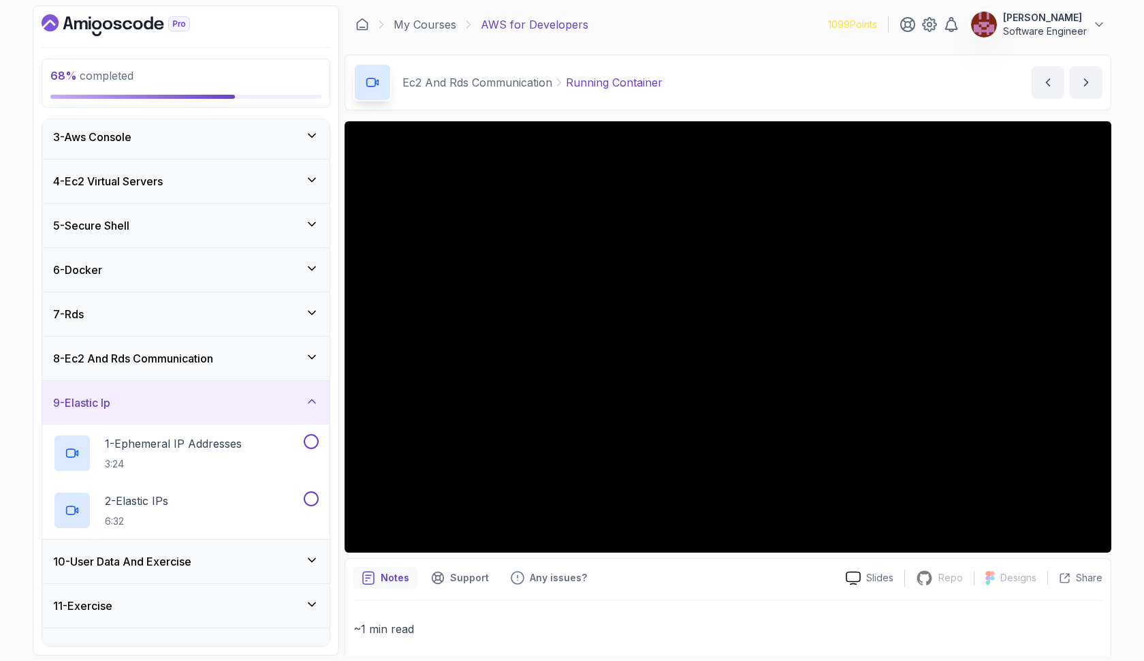
click at [206, 317] on div "7 - Rds" at bounding box center [186, 314] width 266 height 16
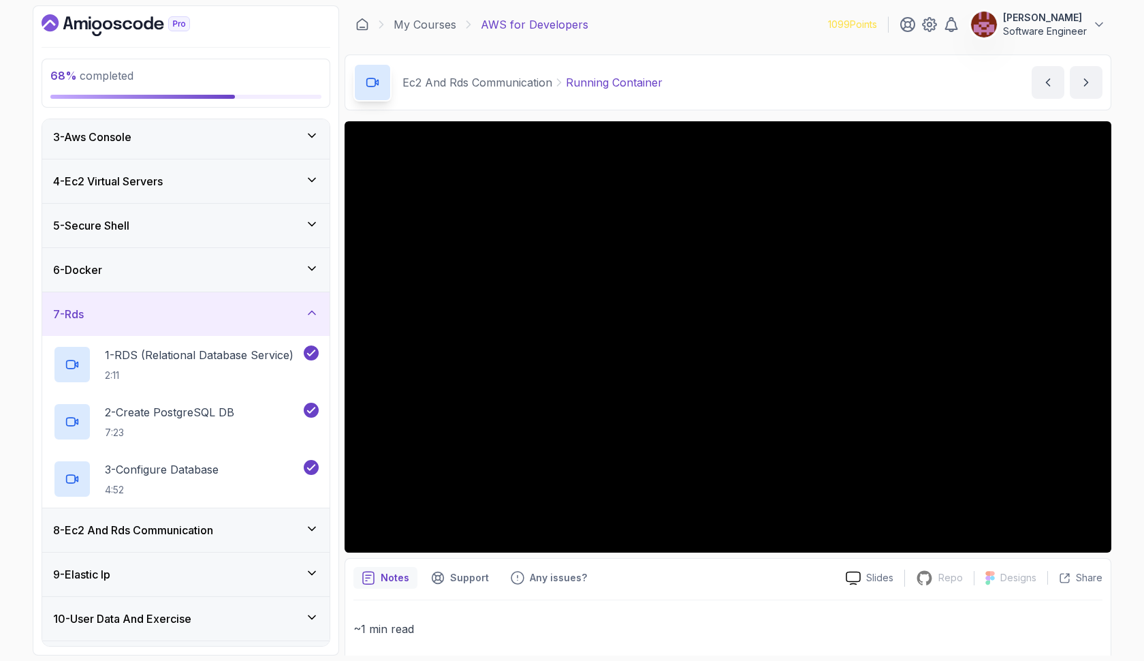
click at [172, 514] on div "8 - Ec2 And Rds Communication" at bounding box center [185, 530] width 287 height 44
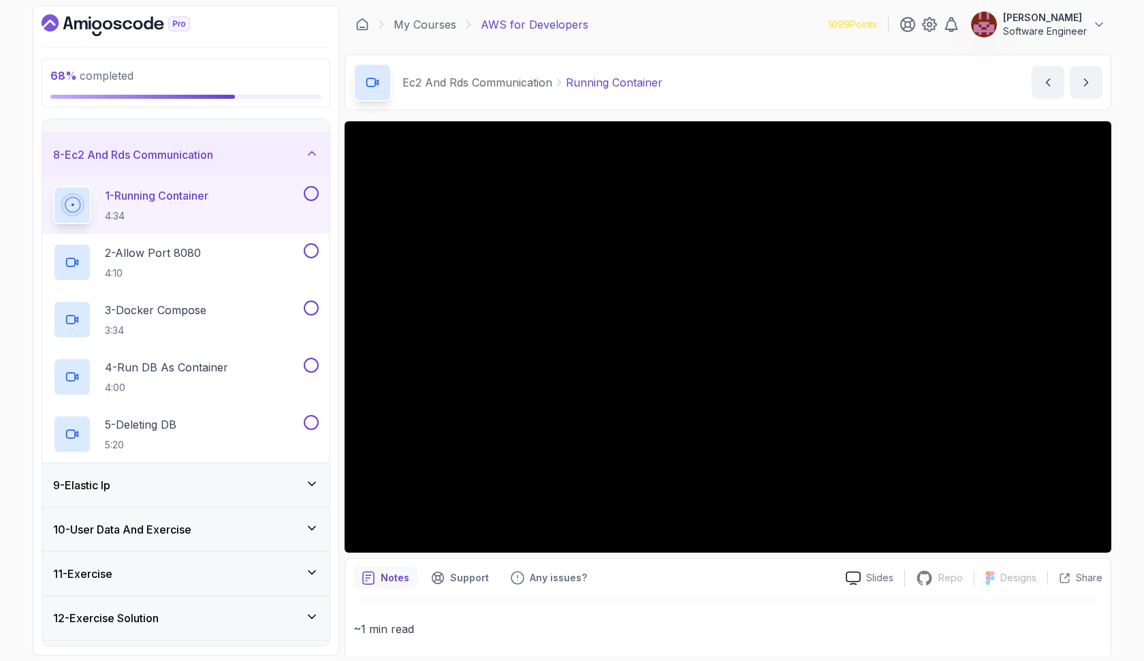
scroll to position [295, 0]
